Goal: Find specific page/section

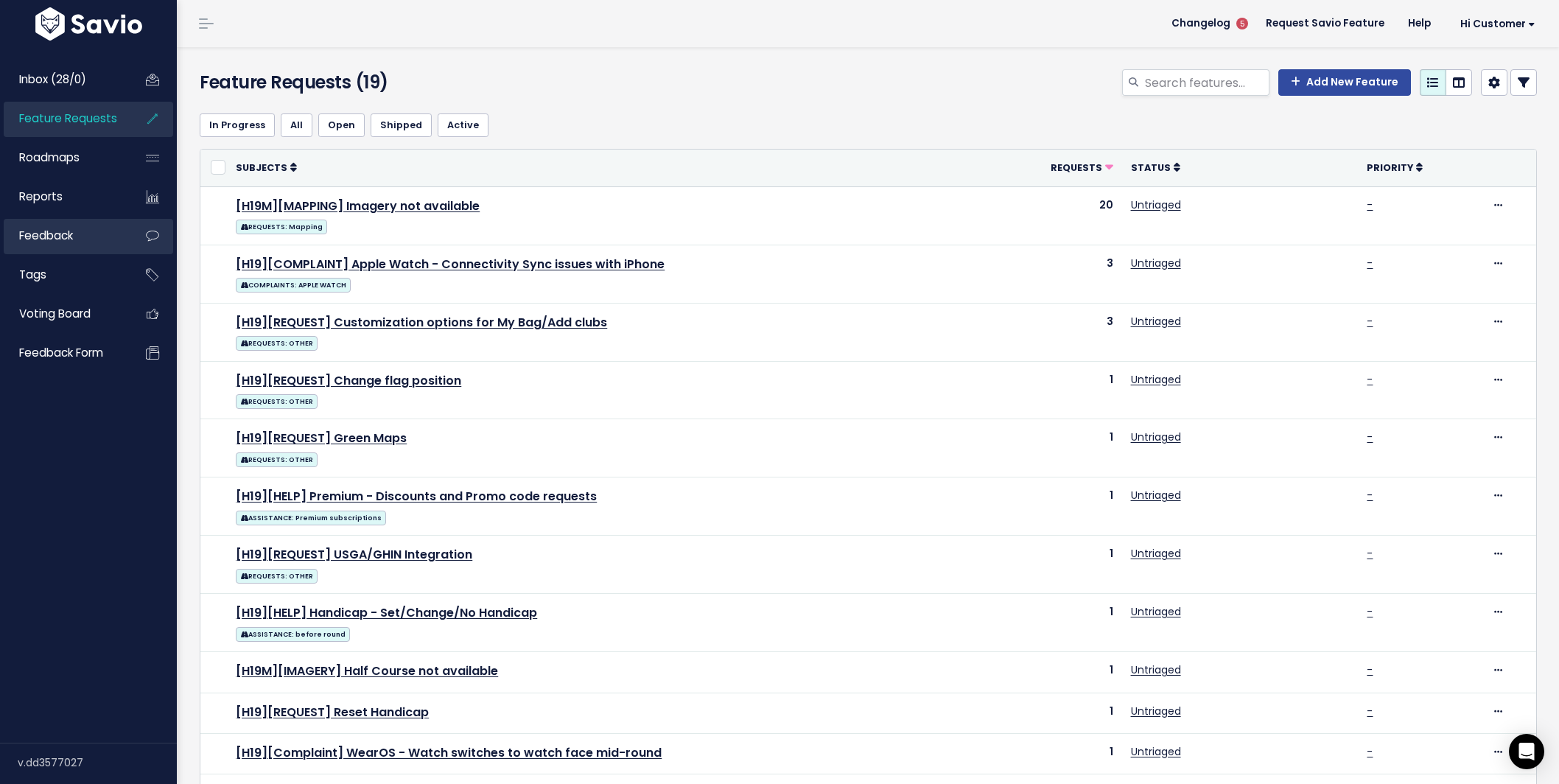
scroll to position [458, 0]
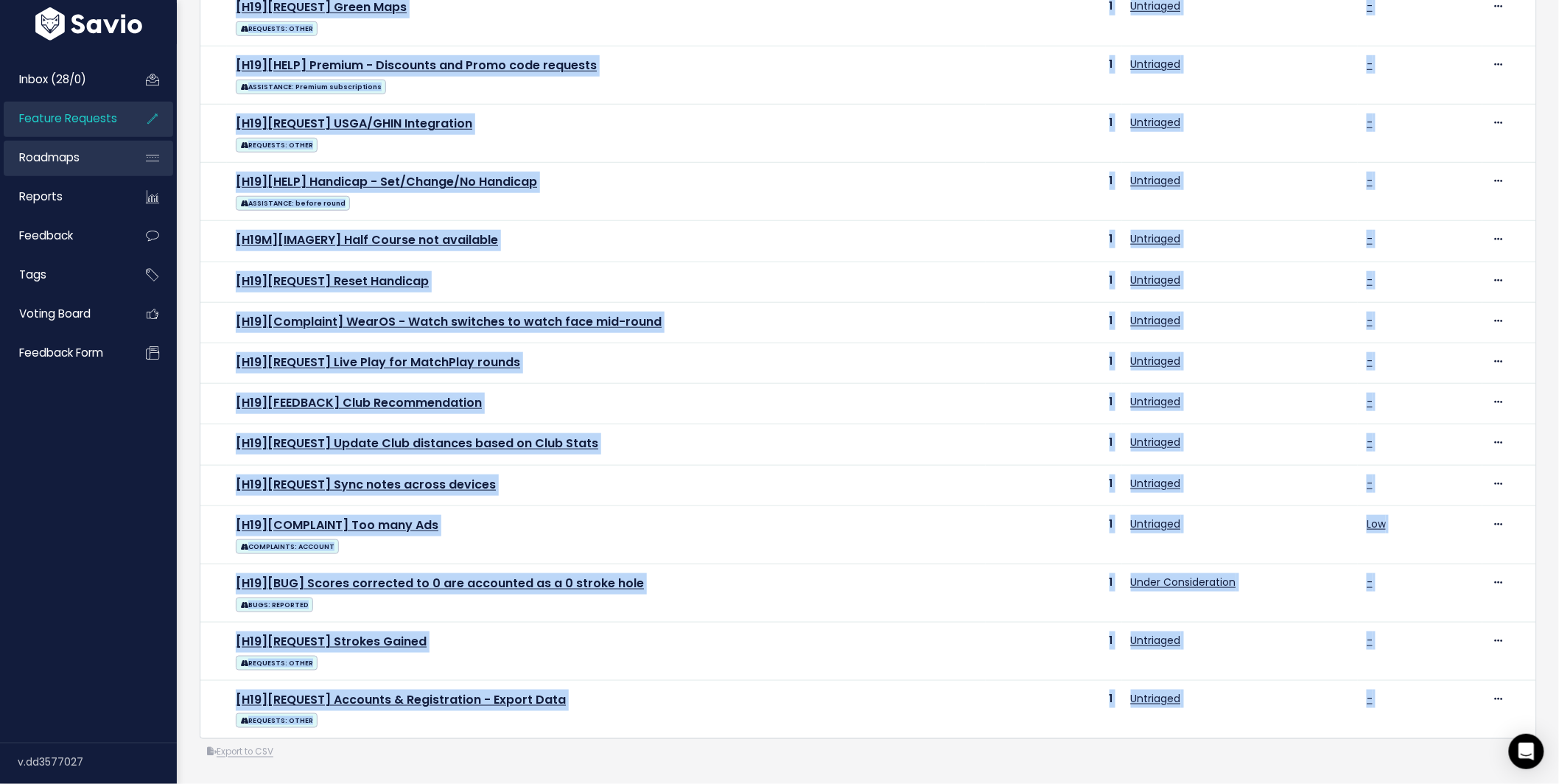
click at [85, 154] on link "Roadmaps" at bounding box center [63, 157] width 119 height 34
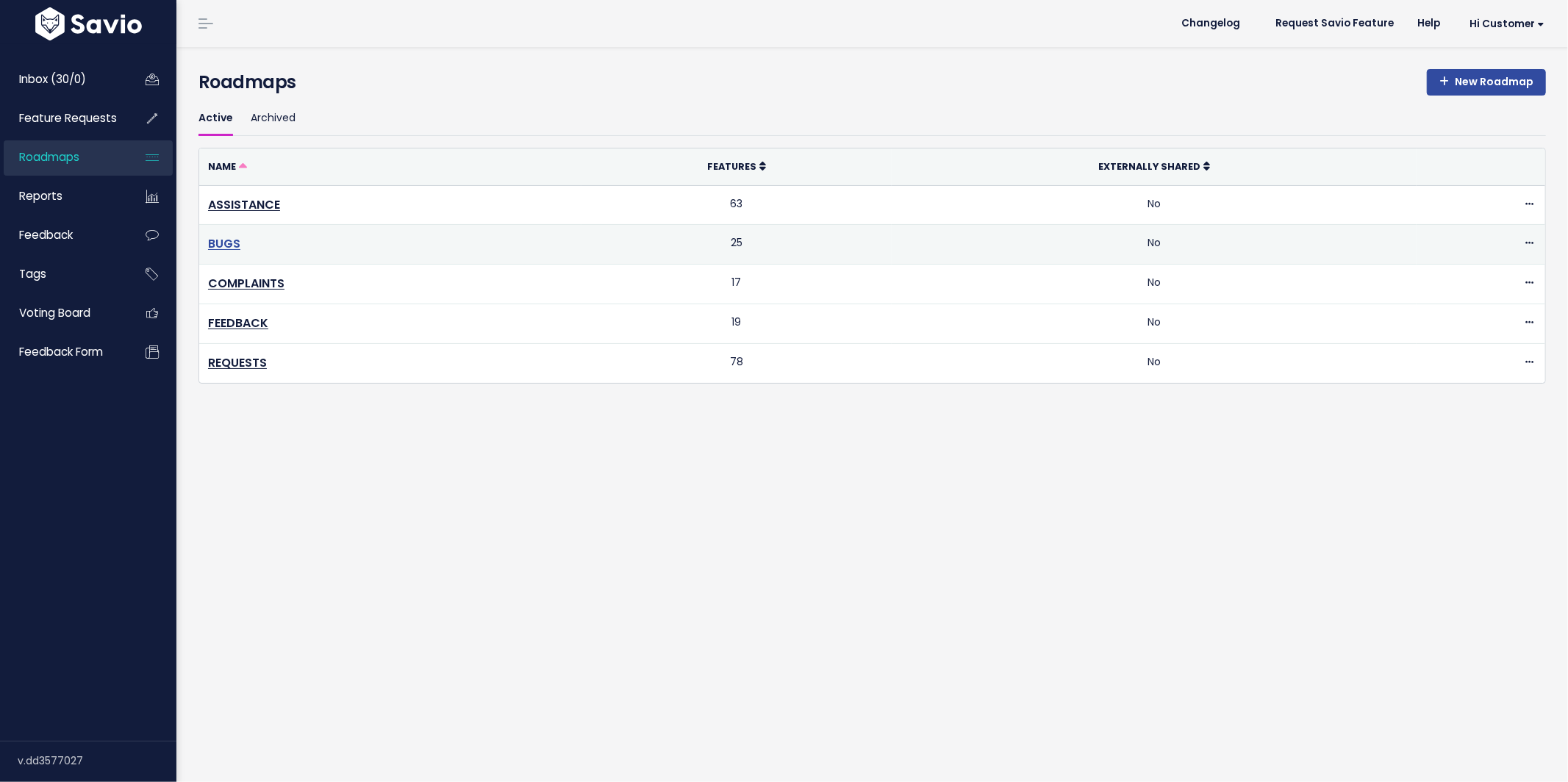
click at [228, 248] on link "BUGS" at bounding box center [224, 244] width 32 height 17
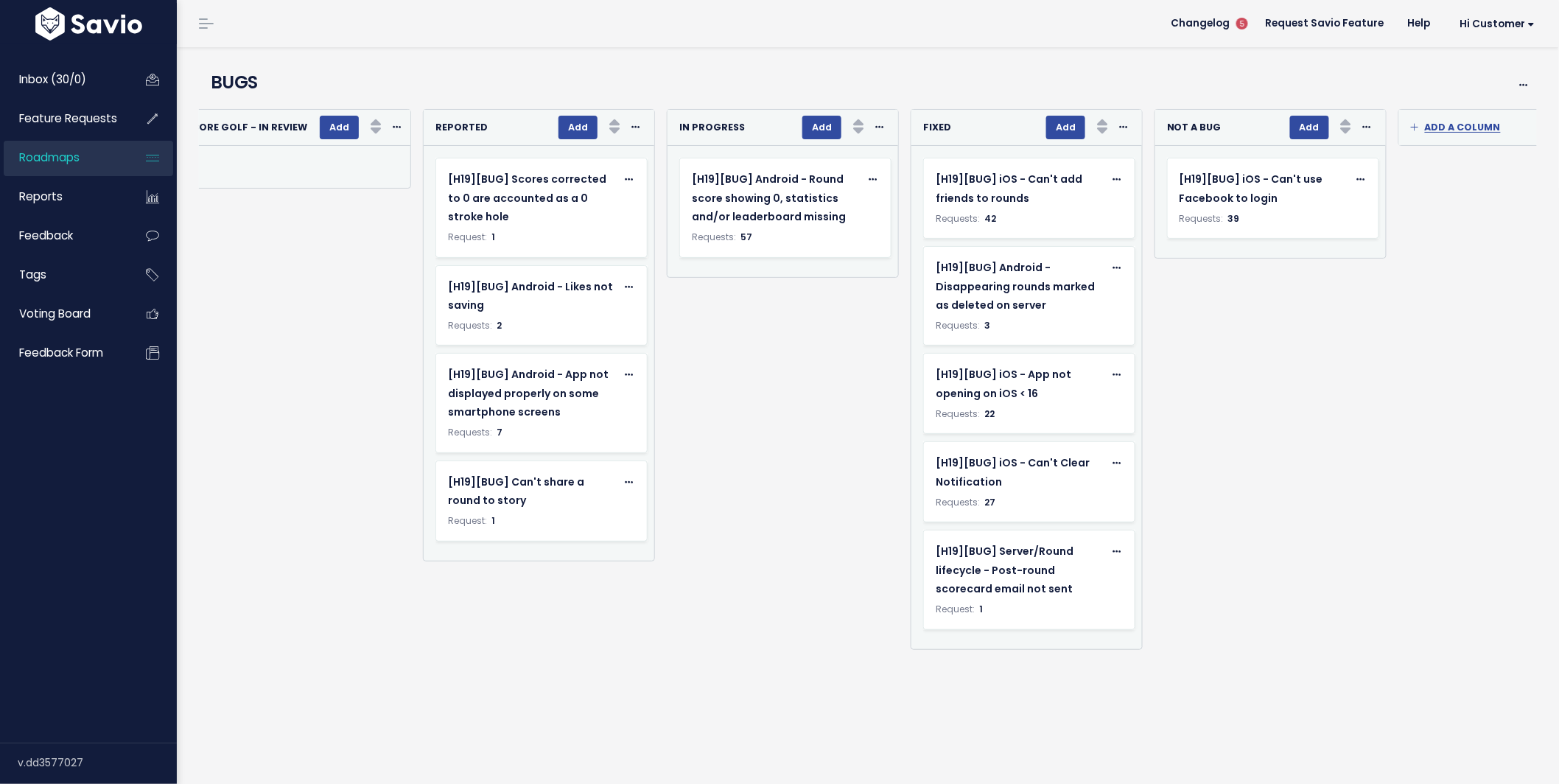
scroll to position [0, 779]
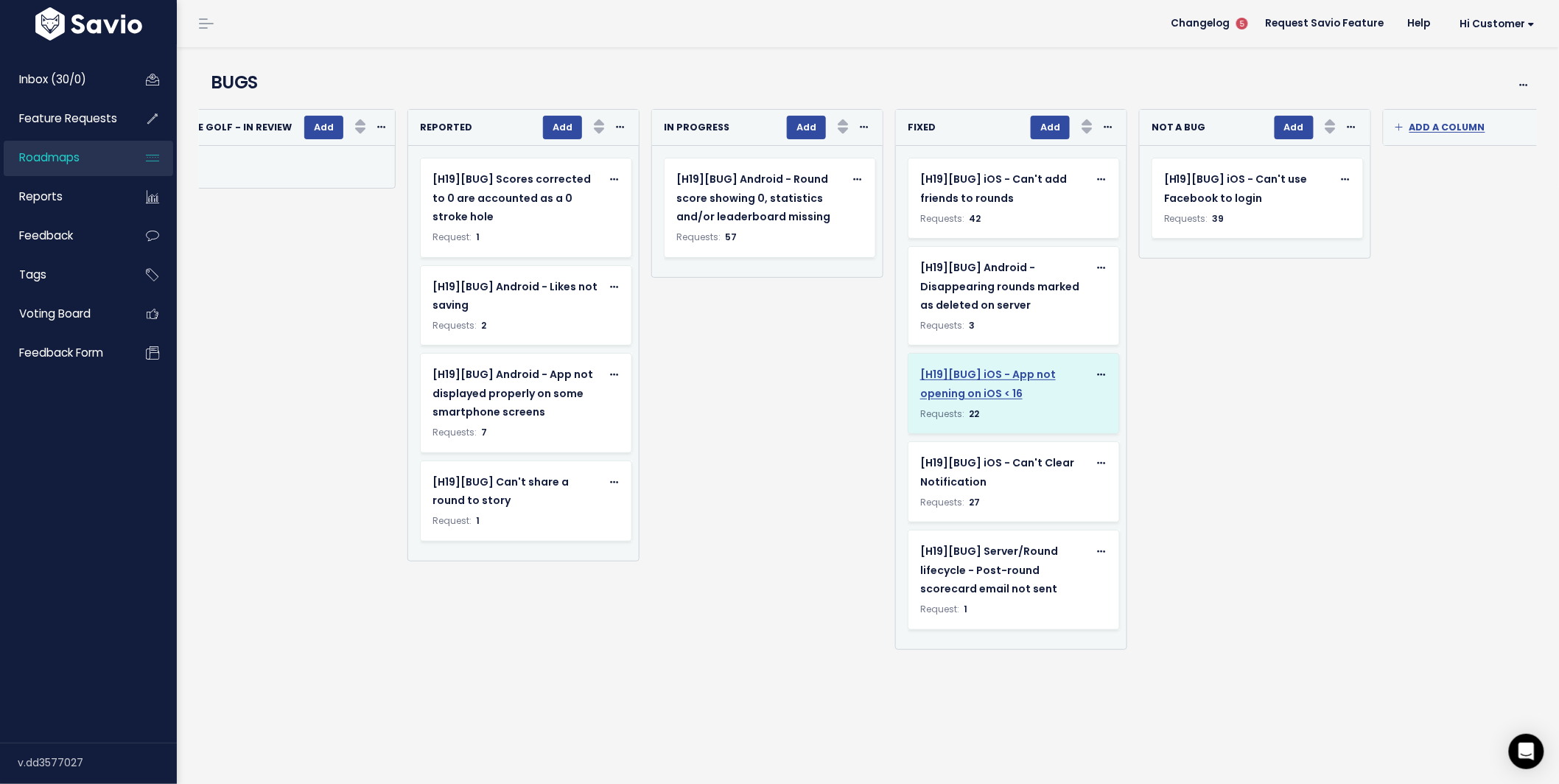
click at [966, 380] on span "[H19][BUG] iOS - App not opening on iOS < 16" at bounding box center [988, 384] width 135 height 33
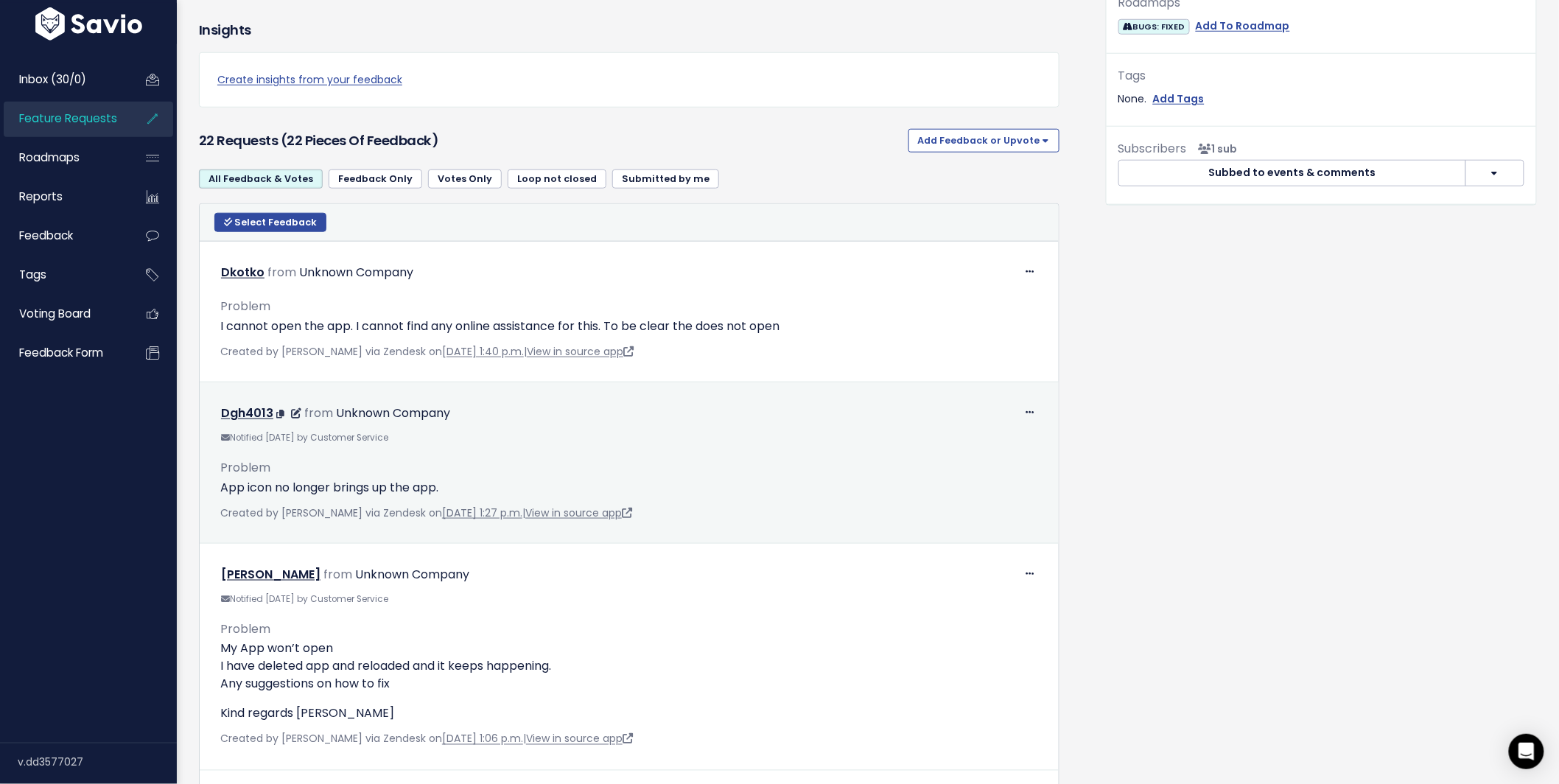
scroll to position [582, 0]
